Goal: Task Accomplishment & Management: Manage account settings

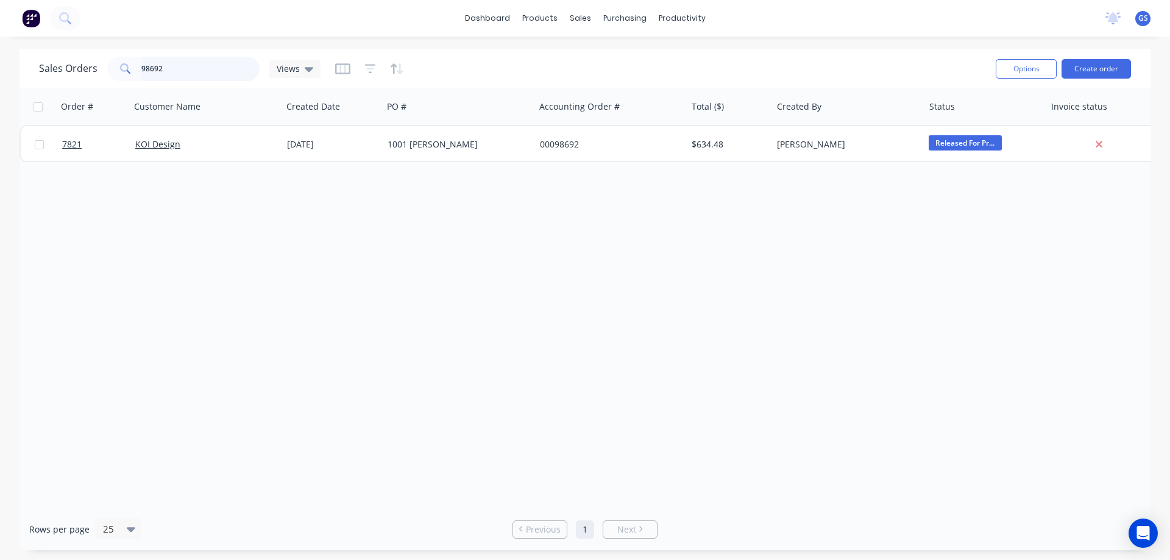
click at [124, 68] on div "98692" at bounding box center [183, 69] width 152 height 24
type input "98530"
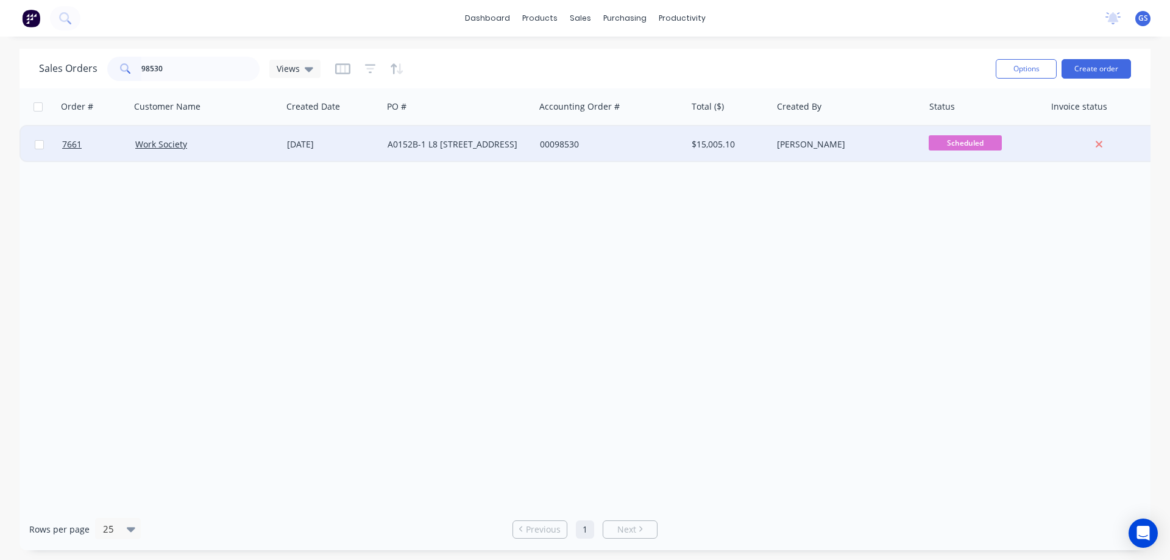
click at [186, 154] on div "Work Society" at bounding box center [206, 144] width 152 height 37
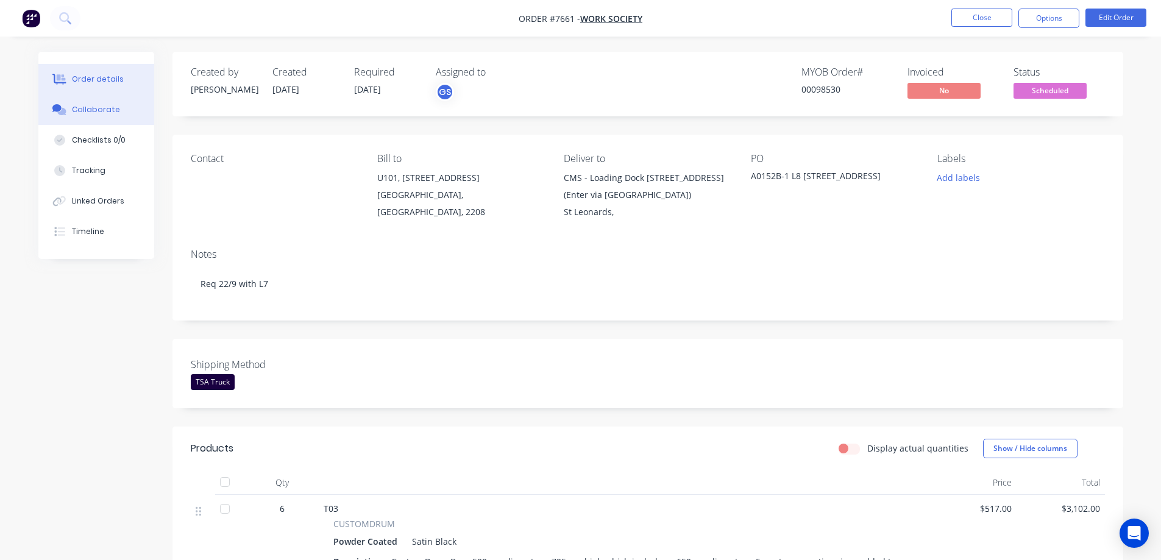
drag, startPoint x: 100, startPoint y: 108, endPoint x: 160, endPoint y: 177, distance: 91.6
click at [100, 108] on div "Collaborate" at bounding box center [96, 109] width 48 height 11
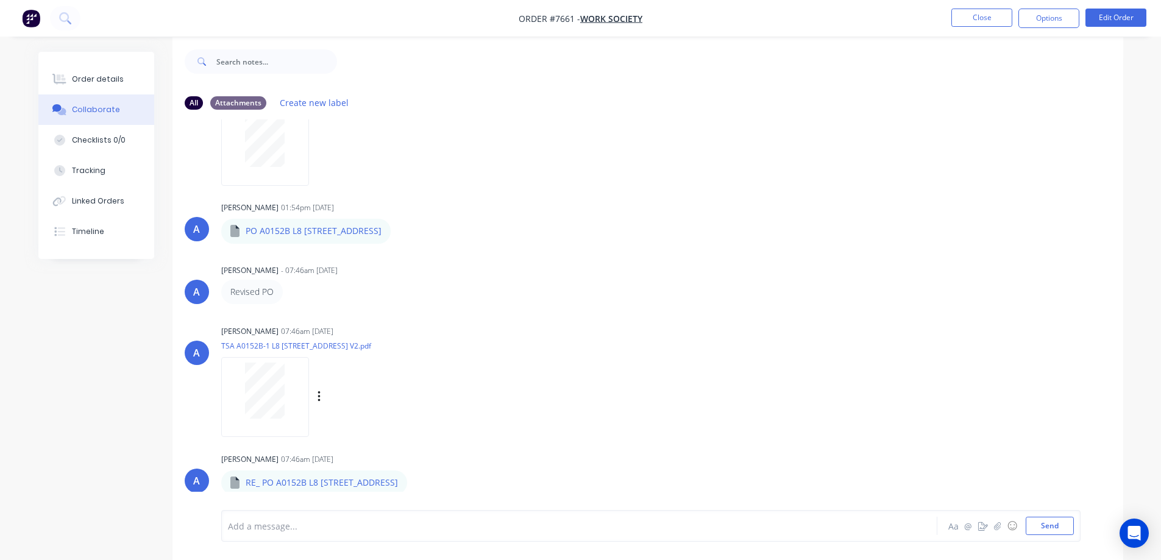
scroll to position [18, 0]
click at [419, 482] on icon "button" at bounding box center [418, 479] width 4 height 14
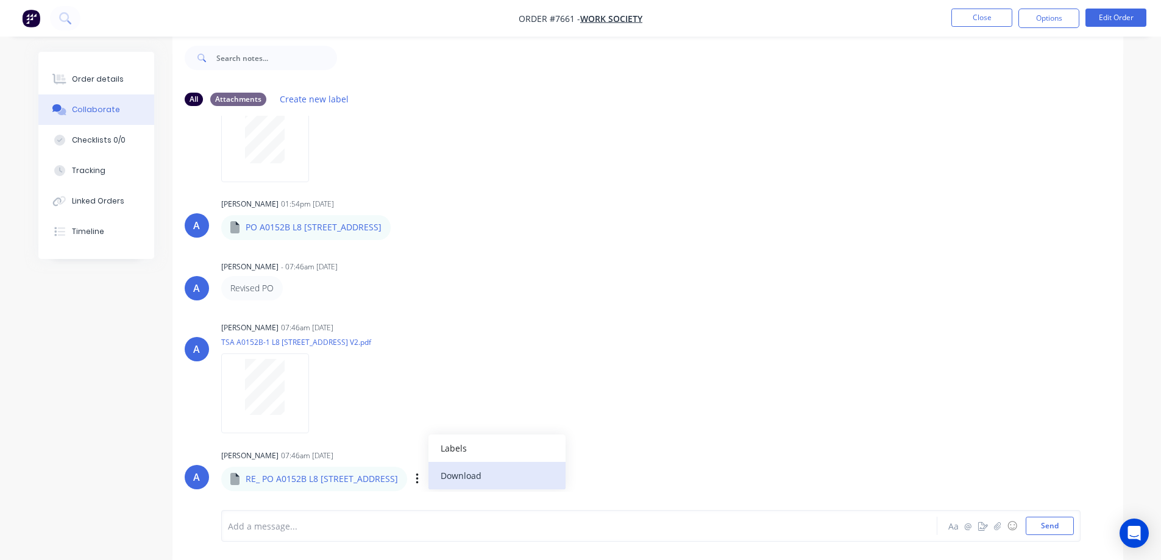
click at [493, 477] on button "Download" at bounding box center [496, 475] width 137 height 27
click at [317, 392] on icon "button" at bounding box center [319, 393] width 4 height 14
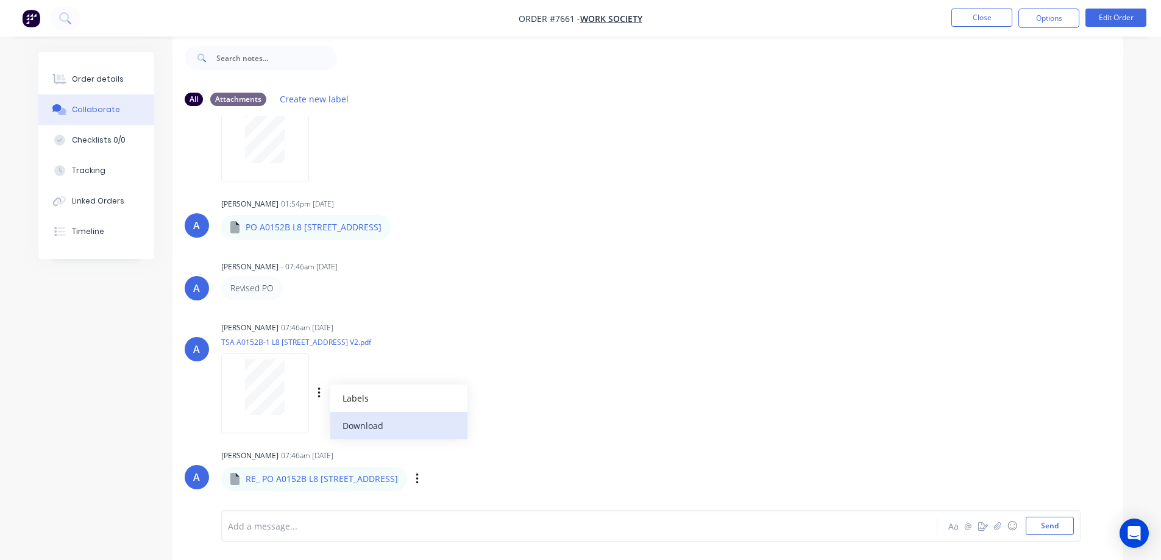
click at [361, 421] on button "Download" at bounding box center [398, 425] width 137 height 27
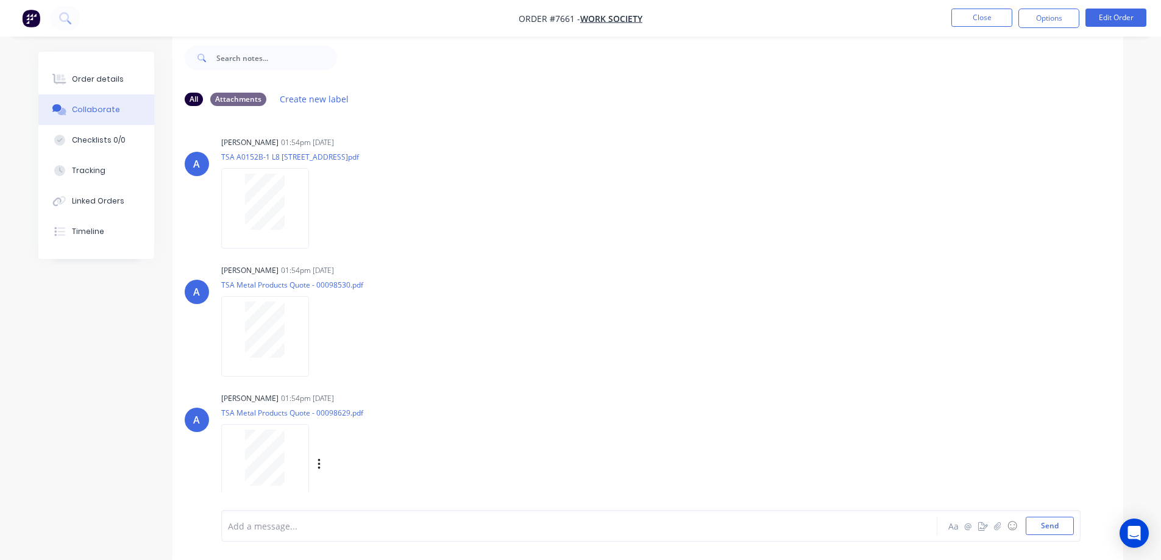
scroll to position [0, 0]
drag, startPoint x: 102, startPoint y: 74, endPoint x: 120, endPoint y: 100, distance: 31.6
click at [102, 74] on div "Order details" at bounding box center [98, 79] width 52 height 11
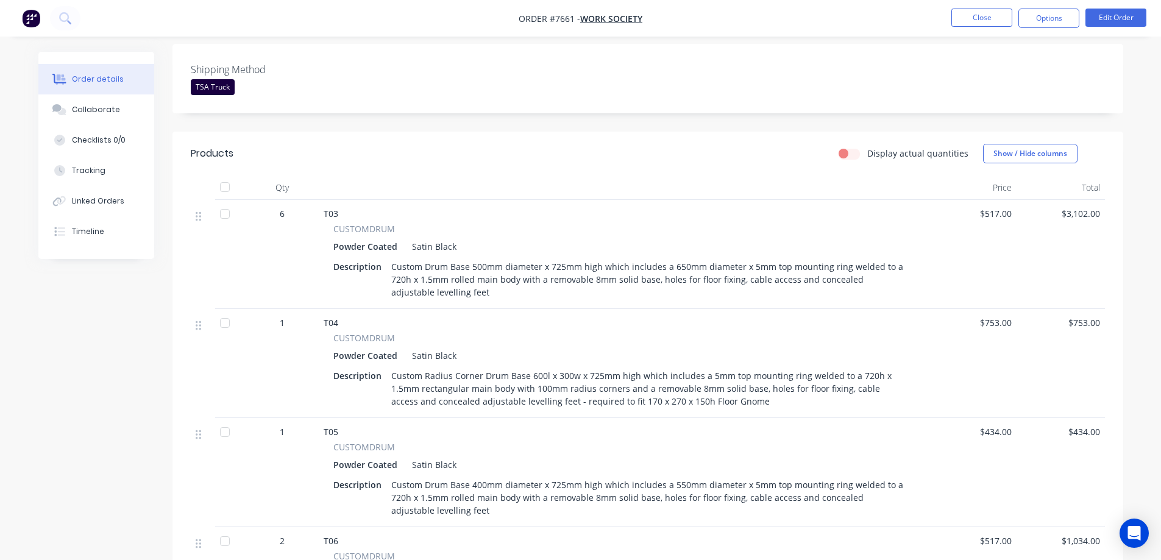
scroll to position [262, 0]
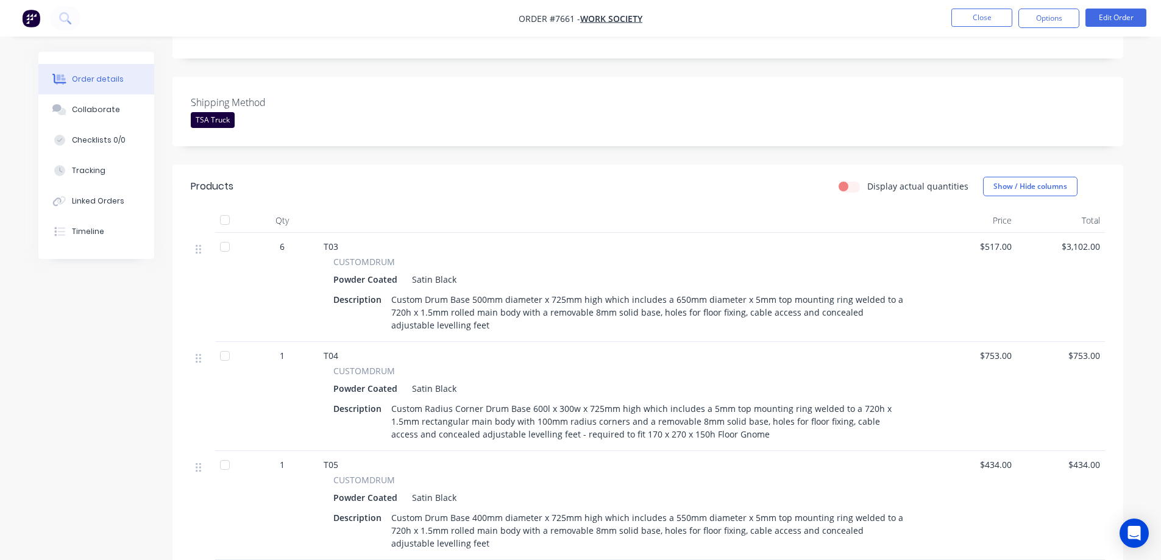
click at [223, 248] on div at bounding box center [225, 247] width 24 height 24
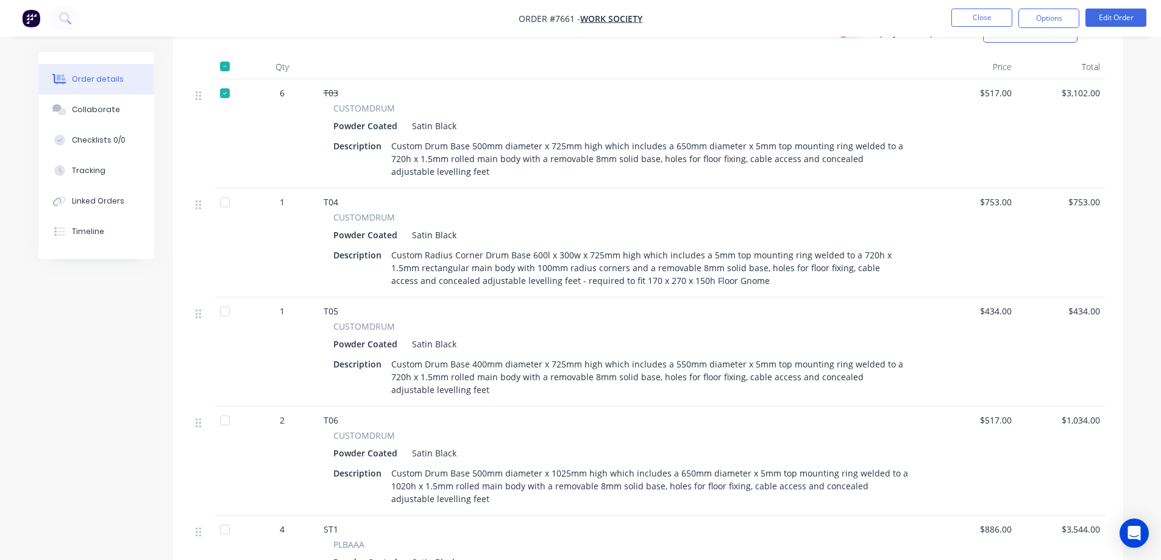
scroll to position [445, 0]
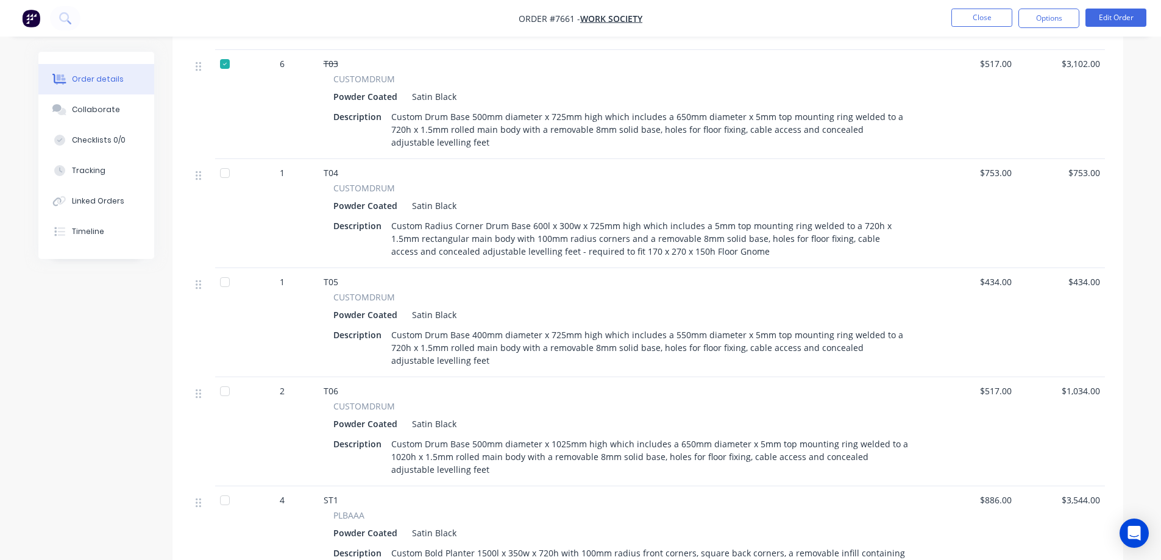
click at [224, 281] on div at bounding box center [225, 282] width 24 height 24
drag, startPoint x: 222, startPoint y: 388, endPoint x: 228, endPoint y: 394, distance: 8.2
click at [222, 388] on div at bounding box center [225, 391] width 24 height 24
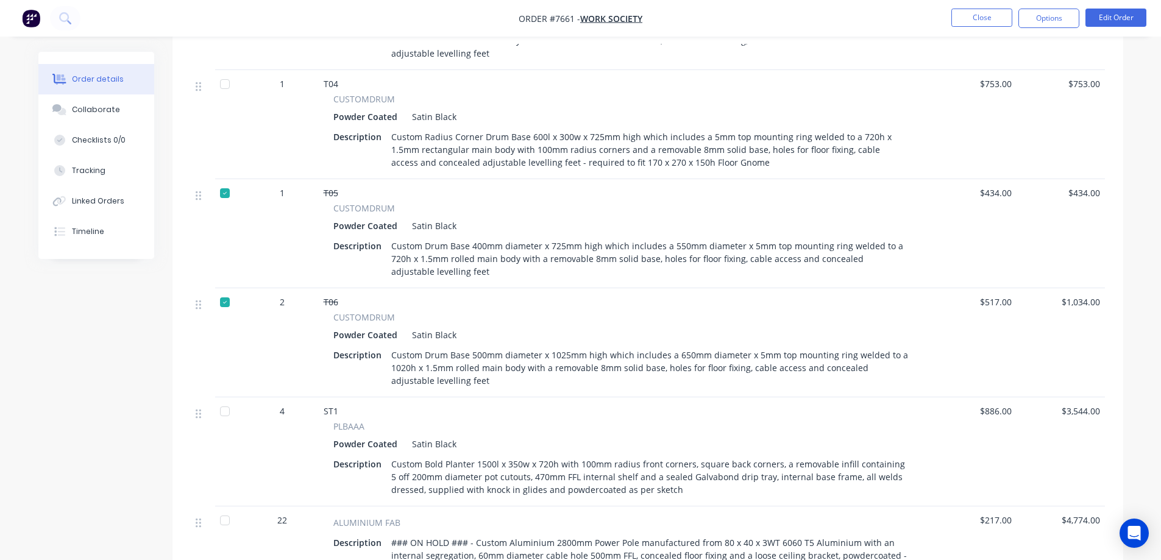
scroll to position [512, 0]
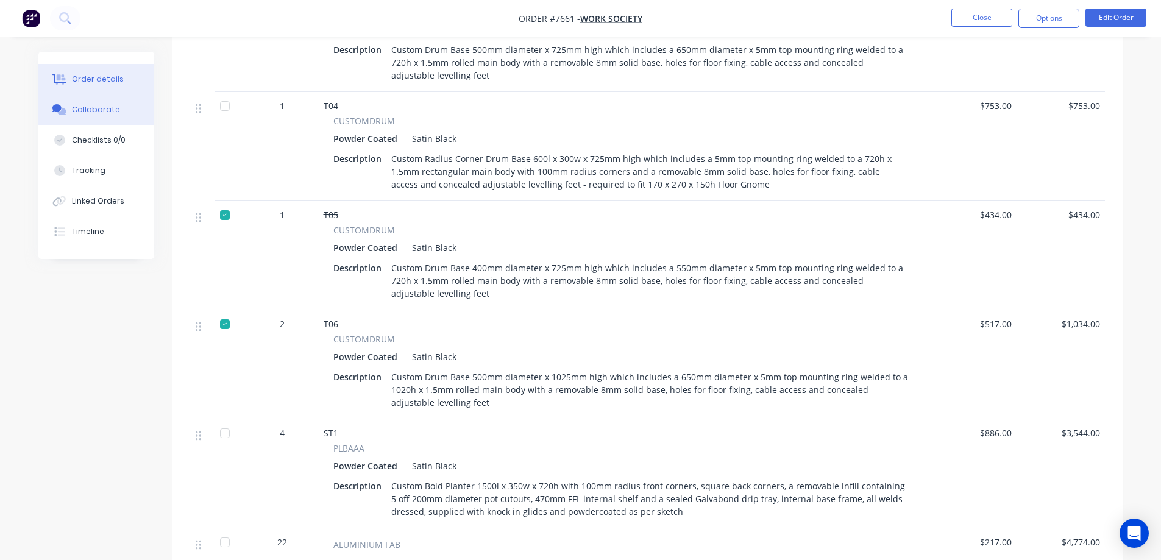
click at [88, 110] on div "Collaborate" at bounding box center [96, 109] width 48 height 11
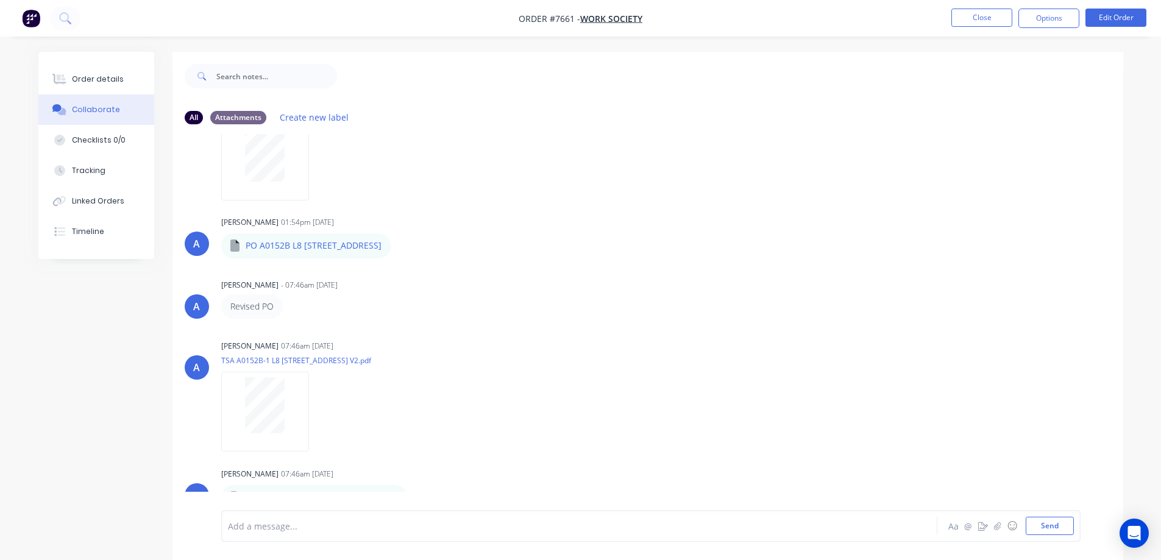
scroll to position [262, 0]
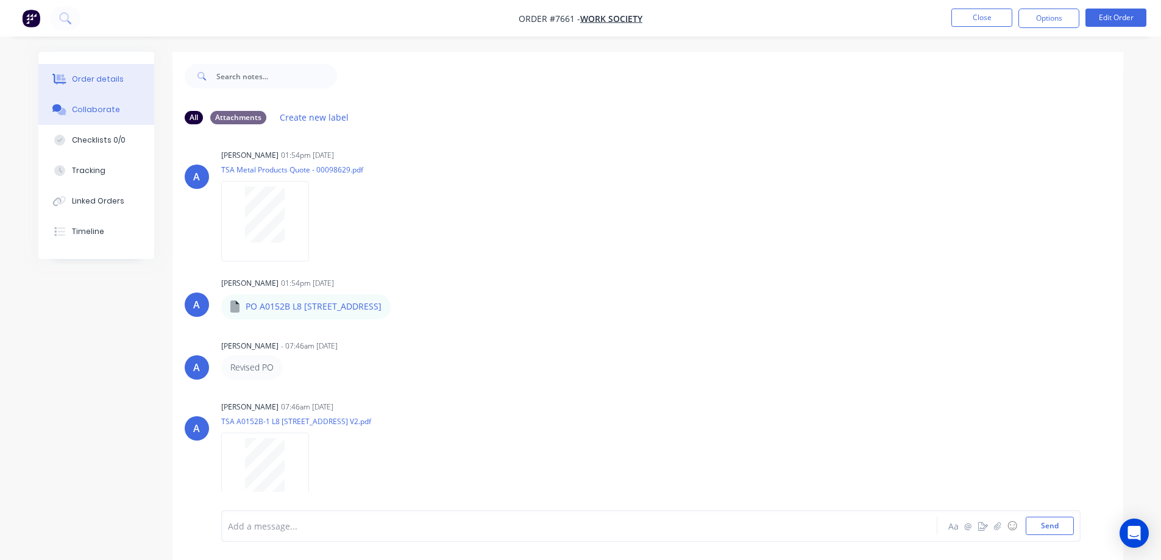
click at [110, 78] on div "Order details" at bounding box center [98, 79] width 52 height 11
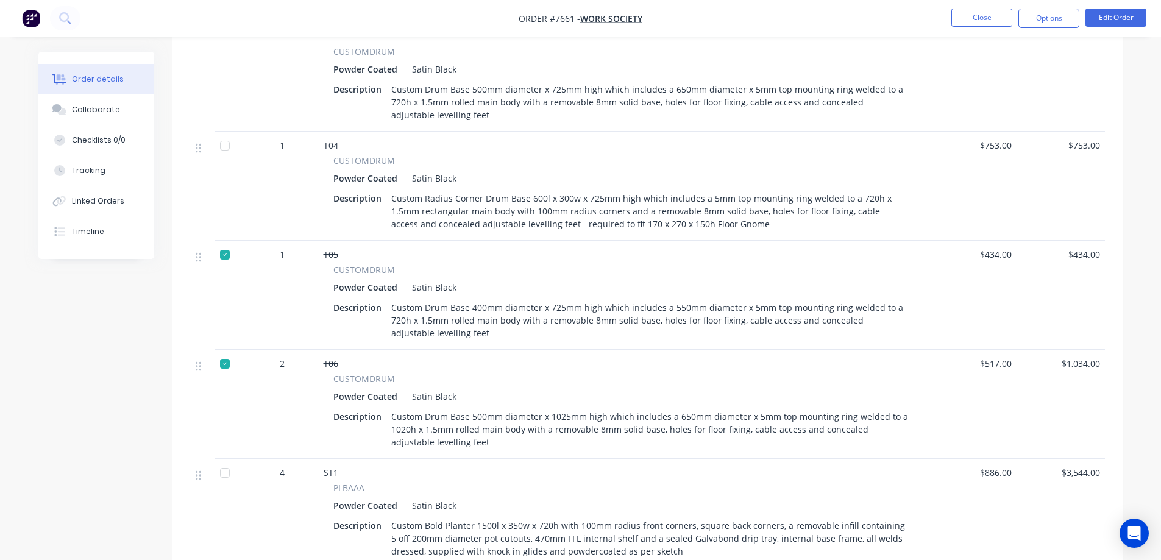
scroll to position [366, 0]
